Goal: Find contact information: Find contact information

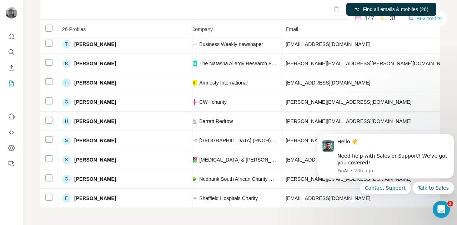
scroll to position [355, 187]
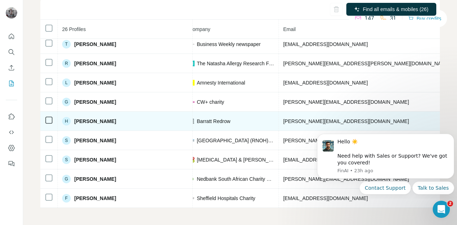
click at [283, 119] on span "[PERSON_NAME][EMAIL_ADDRESS][DOMAIN_NAME]" at bounding box center [346, 122] width 126 height 6
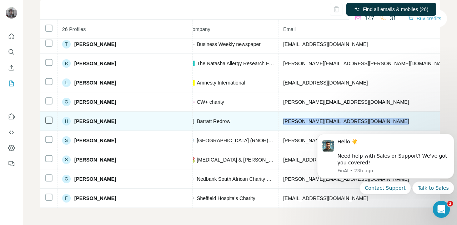
click at [283, 119] on span "[PERSON_NAME][EMAIL_ADDRESS][DOMAIN_NAME]" at bounding box center [346, 122] width 126 height 6
copy span "[PERSON_NAME][EMAIL_ADDRESS][DOMAIN_NAME]"
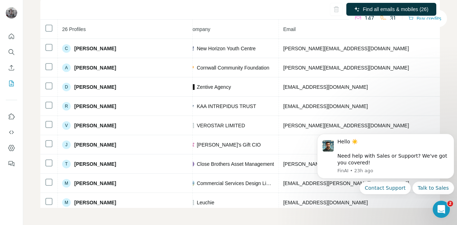
scroll to position [0, 0]
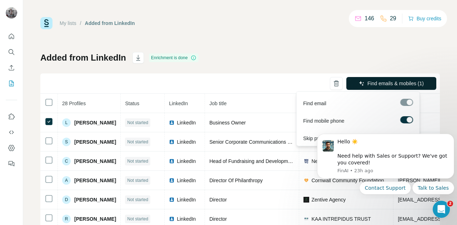
click at [379, 85] on span "Find emails & mobiles (1)" at bounding box center [396, 83] width 56 height 7
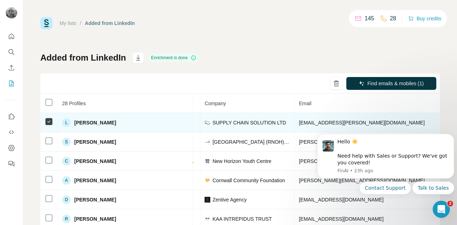
click at [299, 121] on span "[EMAIL_ADDRESS][PERSON_NAME][DOMAIN_NAME]" at bounding box center [362, 123] width 126 height 6
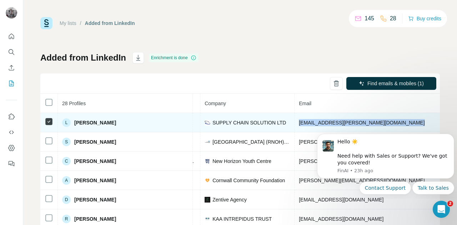
click at [299, 121] on span "[EMAIL_ADDRESS][PERSON_NAME][DOMAIN_NAME]" at bounding box center [362, 123] width 126 height 6
copy span "[EMAIL_ADDRESS][PERSON_NAME][DOMAIN_NAME]"
